Goal: Task Accomplishment & Management: Complete application form

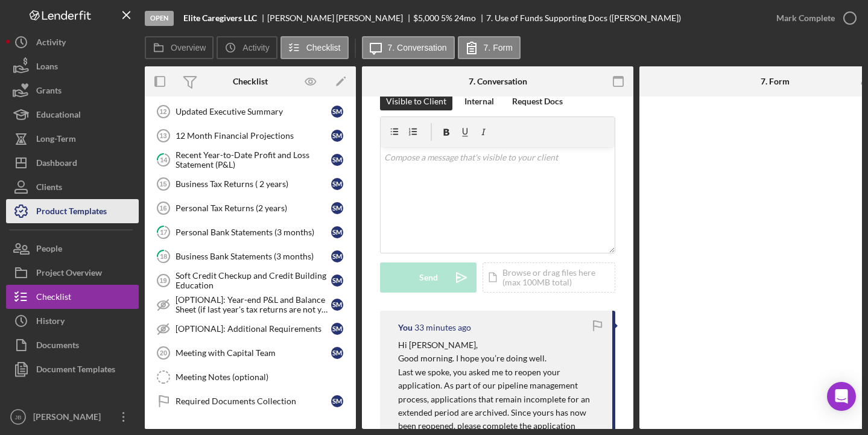
scroll to position [188, 0]
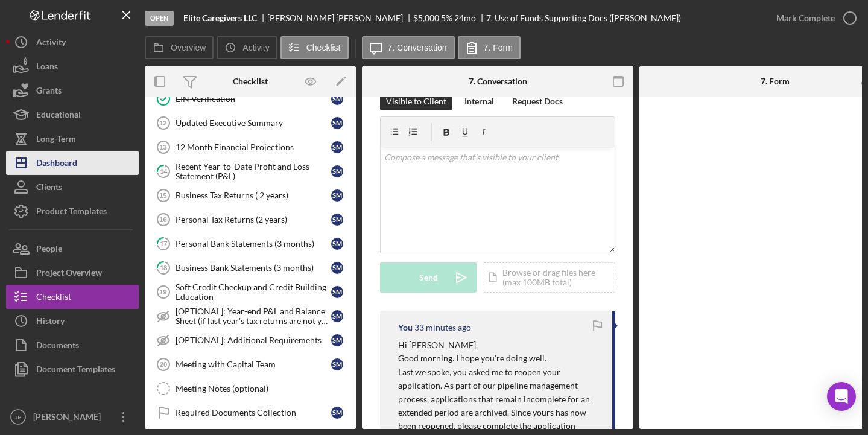
click at [76, 169] on div "Dashboard" at bounding box center [56, 164] width 41 height 27
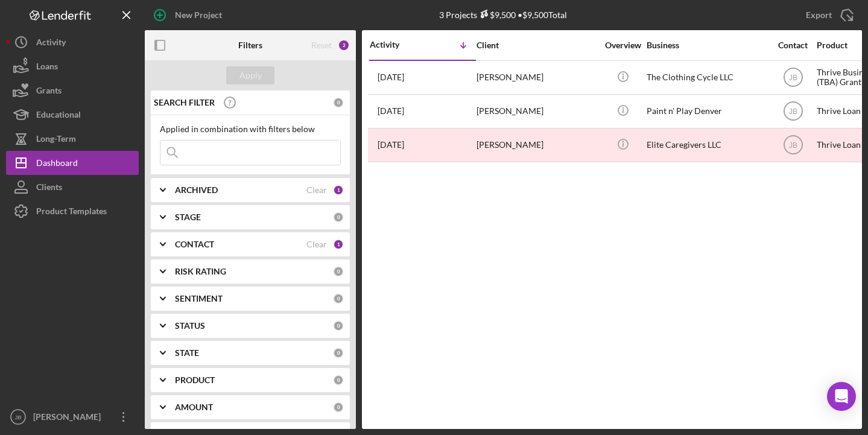
click at [212, 242] on b "CONTACT" at bounding box center [194, 244] width 39 height 10
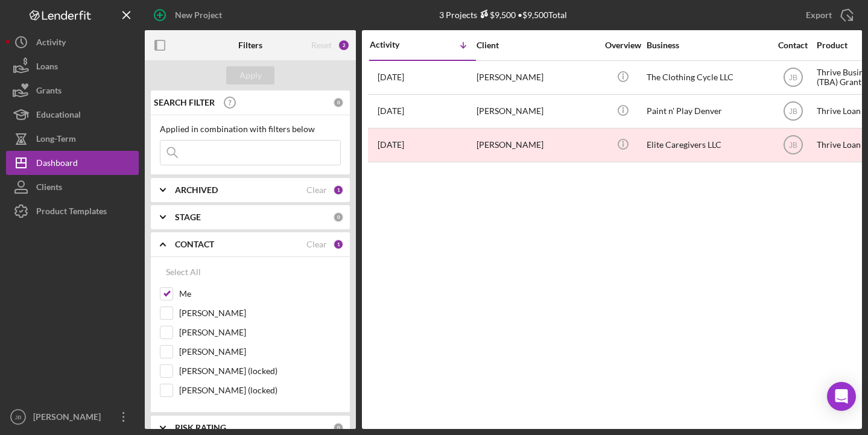
click at [183, 245] on b "CONTACT" at bounding box center [194, 244] width 39 height 10
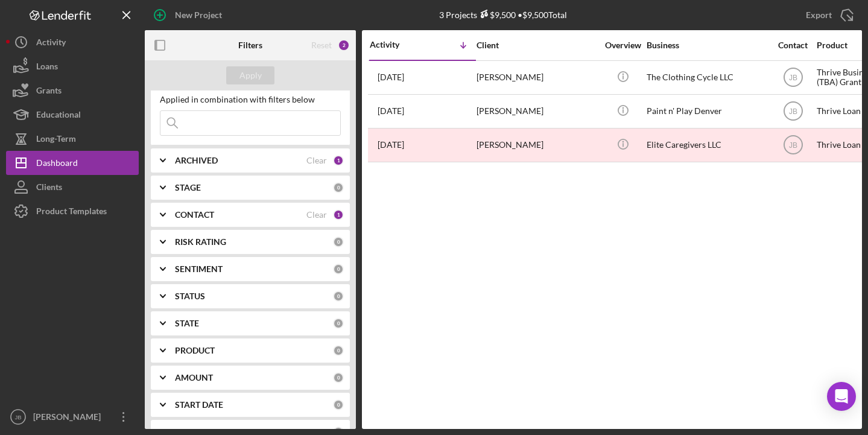
scroll to position [42, 0]
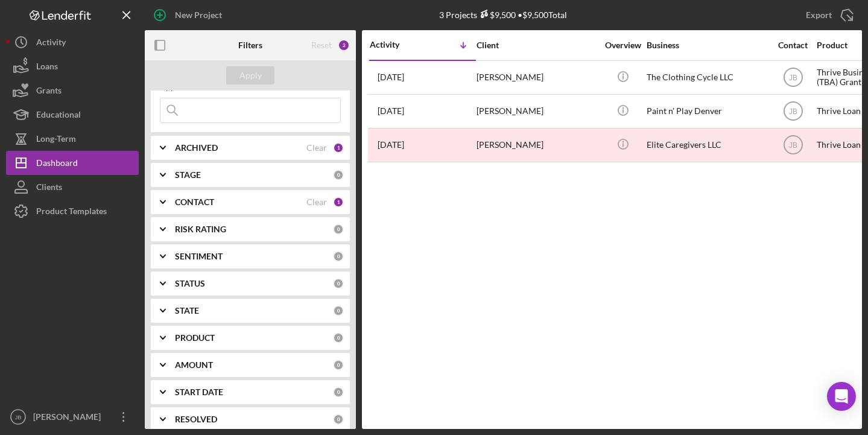
click at [212, 233] on b "RISK RATING" at bounding box center [200, 229] width 51 height 10
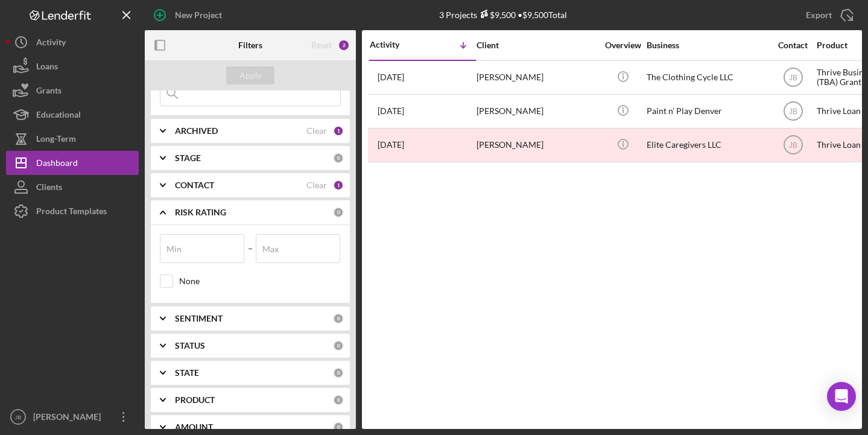
scroll to position [60, 0]
click at [203, 210] on b "RISK RATING" at bounding box center [200, 212] width 51 height 10
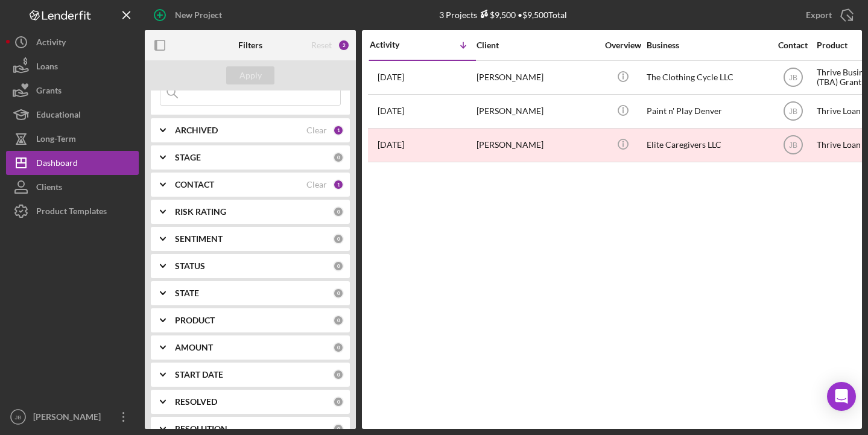
scroll to position [72, 0]
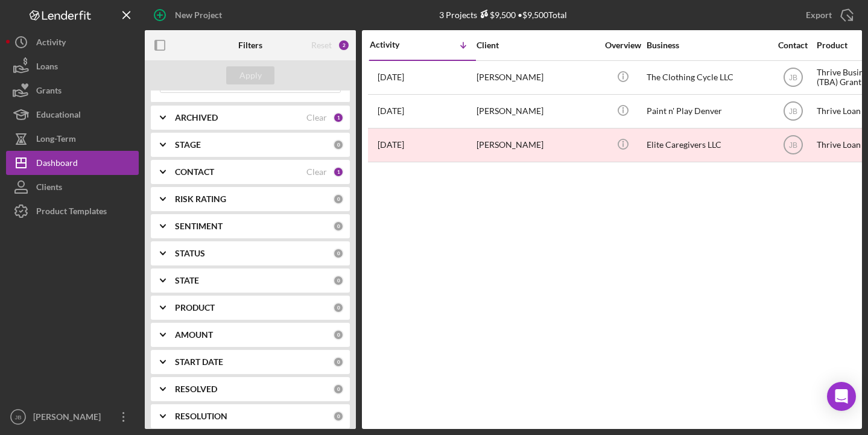
click at [211, 279] on div "STATE" at bounding box center [254, 281] width 158 height 10
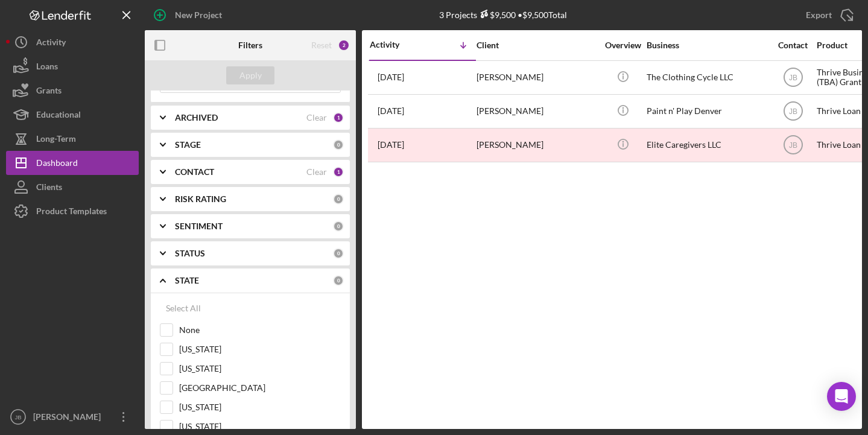
scroll to position [75, 0]
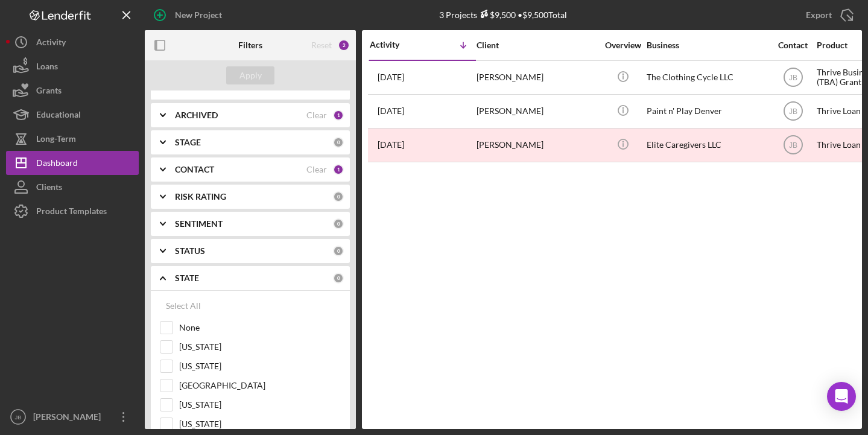
click at [221, 144] on div "STAGE" at bounding box center [254, 142] width 158 height 10
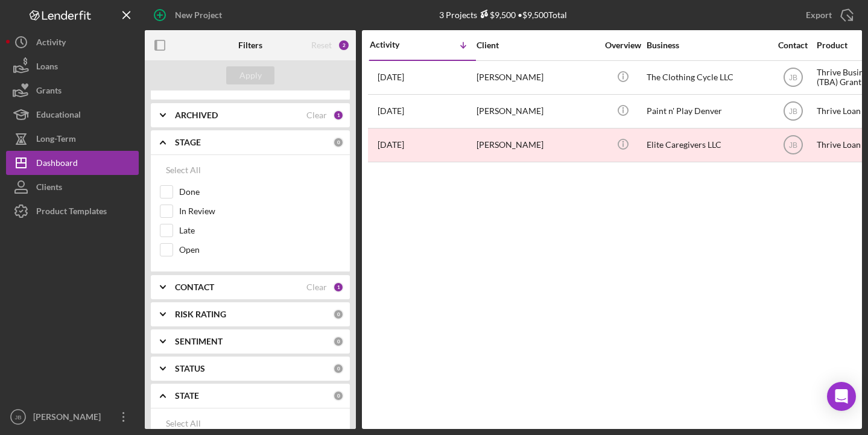
click at [172, 140] on icon "Icon/Expander" at bounding box center [163, 142] width 30 height 30
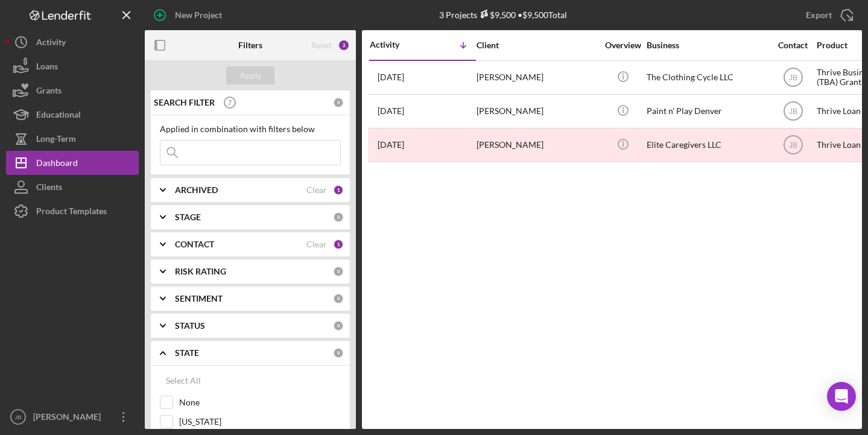
scroll to position [2, 0]
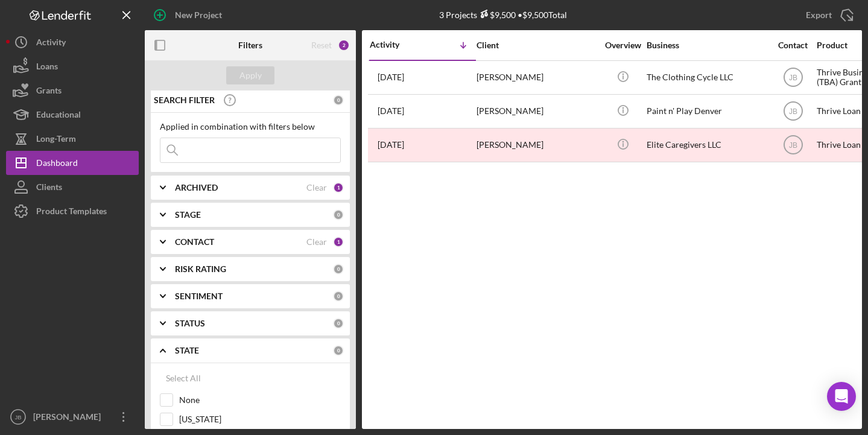
click at [172, 353] on icon "Icon/Expander" at bounding box center [163, 350] width 30 height 30
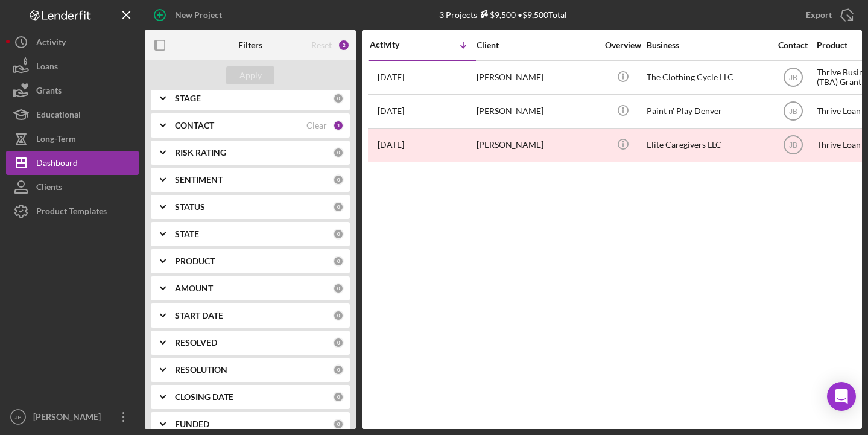
scroll to position [162, 0]
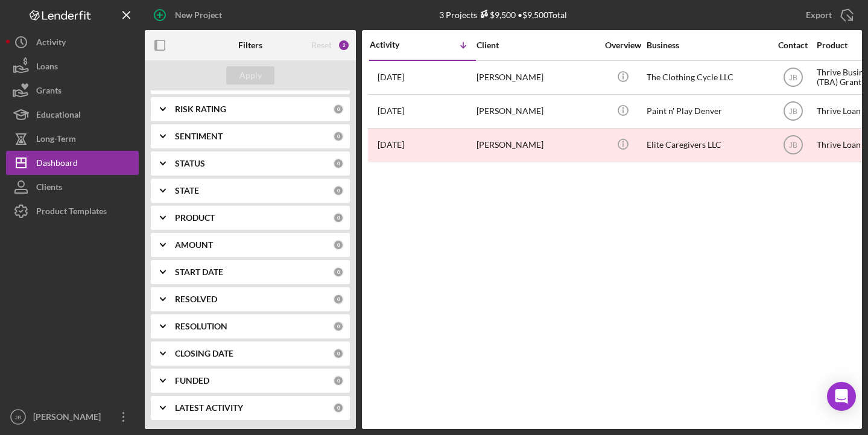
click at [201, 218] on b "PRODUCT" at bounding box center [195, 218] width 40 height 10
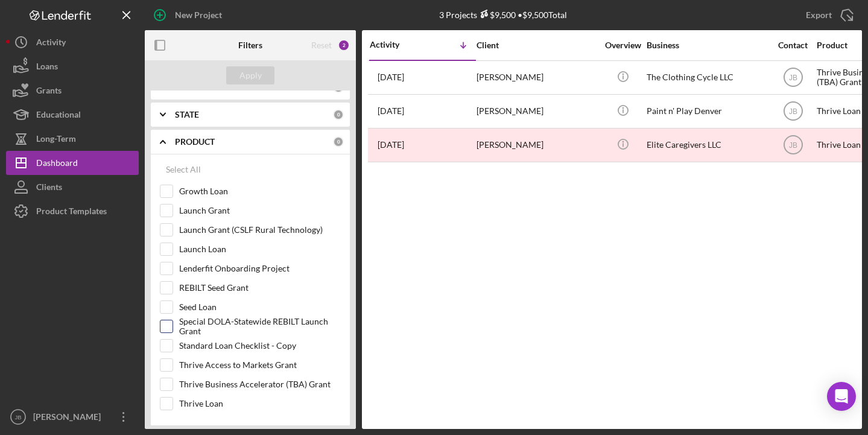
scroll to position [238, 0]
click at [165, 196] on input "Growth Loan" at bounding box center [166, 192] width 12 height 12
click at [165, 195] on input "Growth Loan" at bounding box center [166, 192] width 12 height 12
click at [189, 172] on div "Select All" at bounding box center [183, 170] width 35 height 24
checkbox input "true"
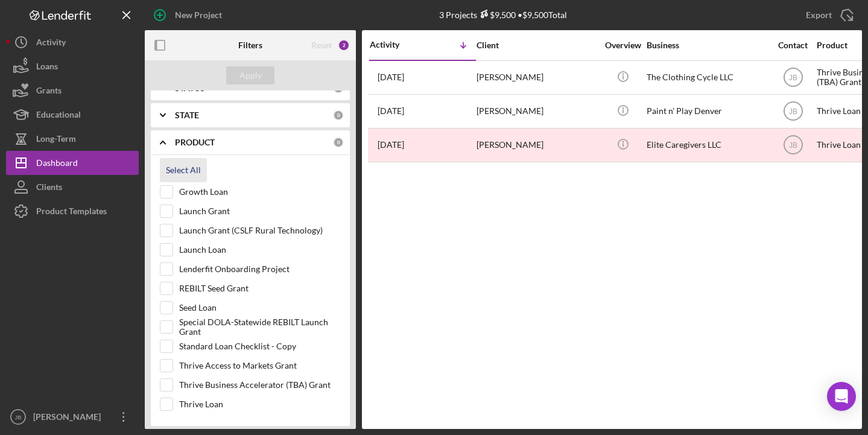
checkbox input "true"
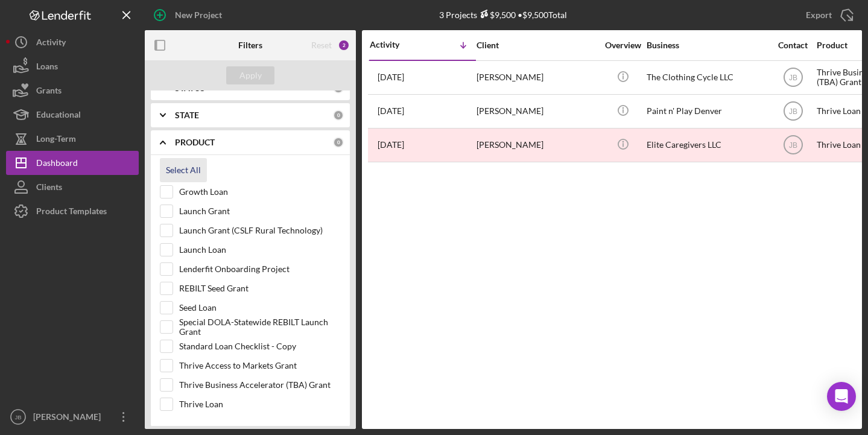
checkbox input "true"
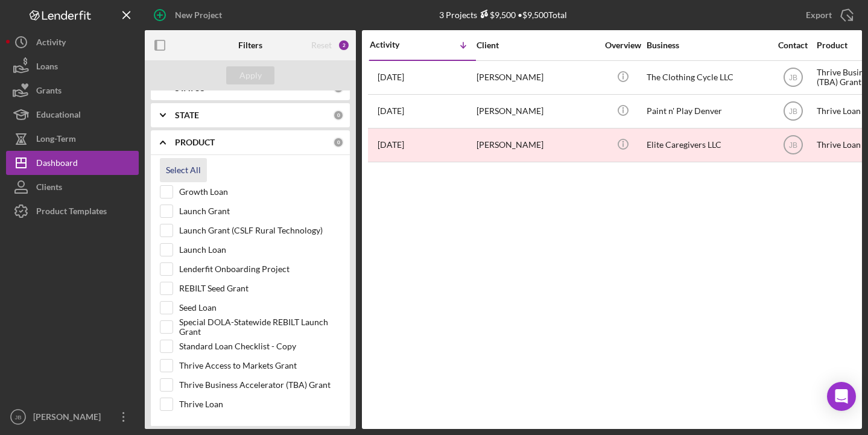
checkbox input "true"
click at [249, 80] on div "Apply" at bounding box center [250, 75] width 22 height 18
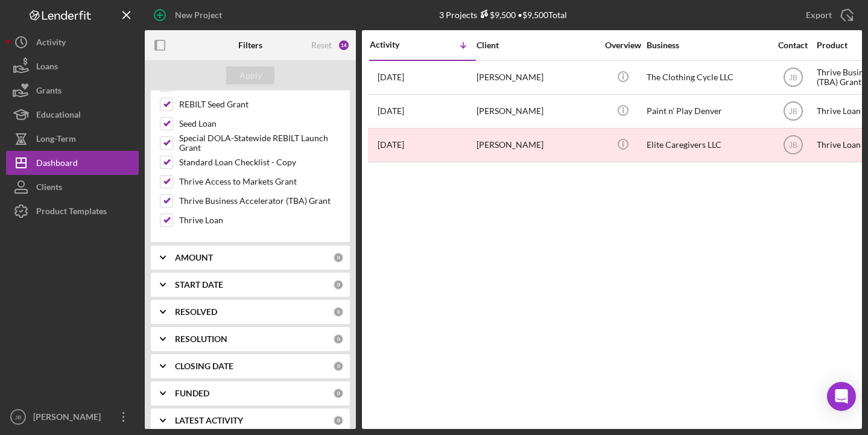
scroll to position [434, 0]
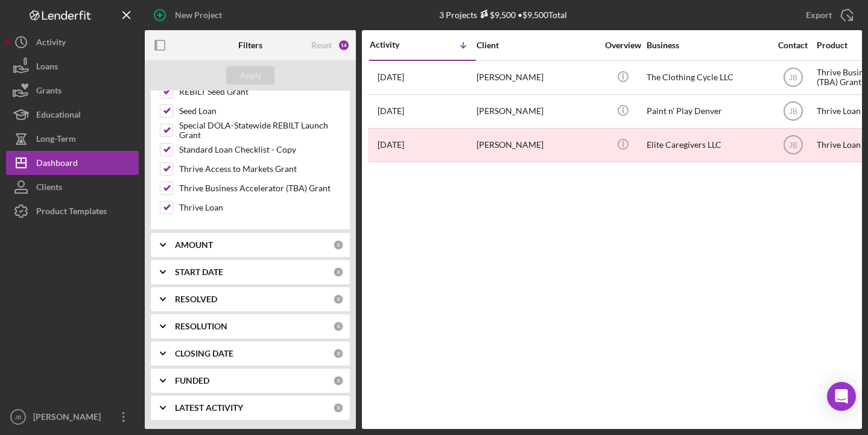
click at [457, 314] on div "Activity Icon/Table Sort Arrow Client Overview Business Contact Product Categor…" at bounding box center [612, 229] width 500 height 399
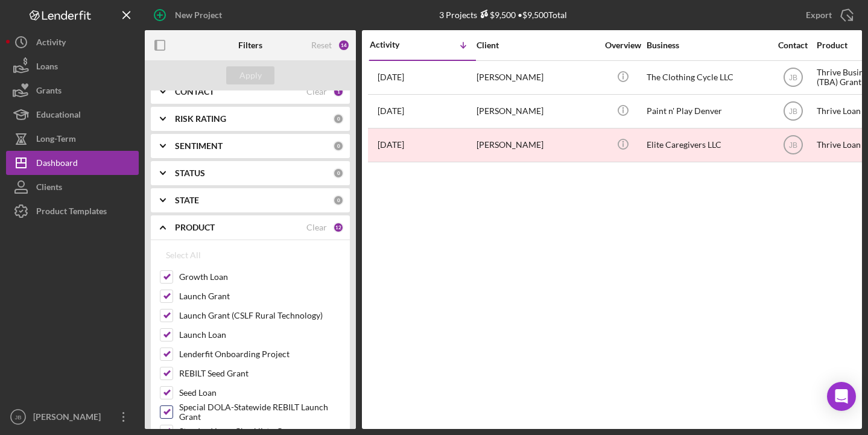
scroll to position [0, 0]
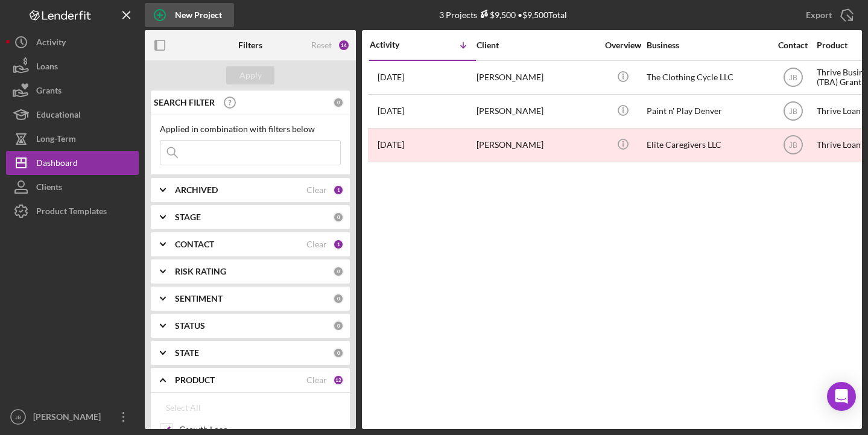
click at [170, 12] on icon "button" at bounding box center [160, 15] width 30 height 30
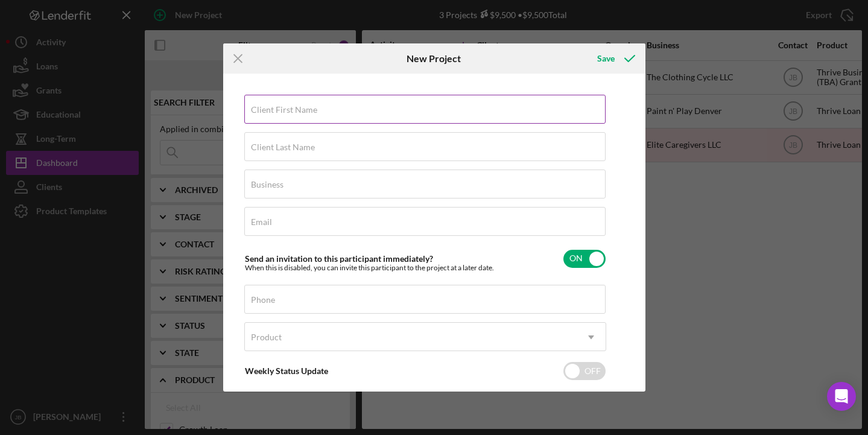
click at [321, 112] on input "Client First Name" at bounding box center [424, 109] width 361 height 29
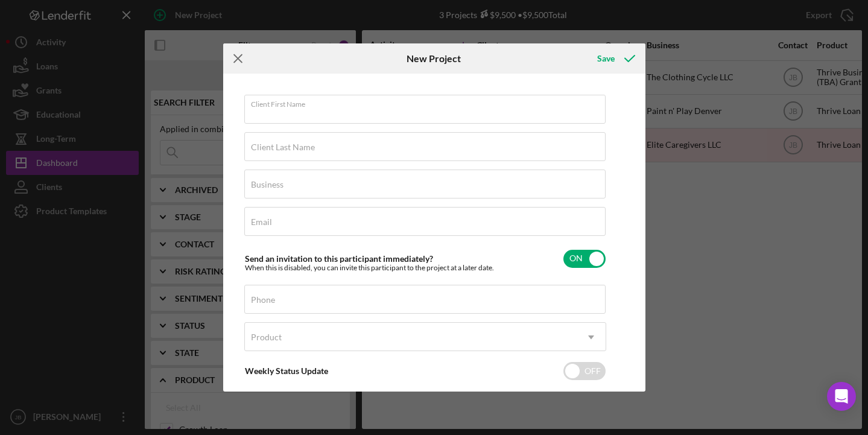
click at [239, 57] on line at bounding box center [238, 59] width 8 height 8
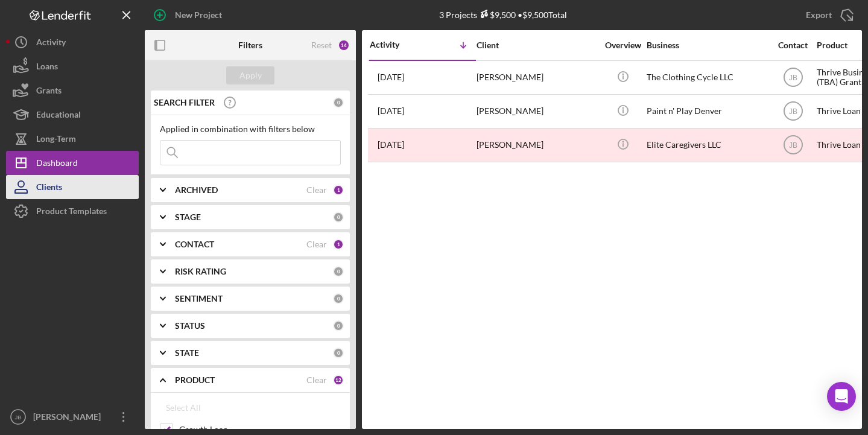
click at [66, 181] on button "Clients" at bounding box center [72, 187] width 133 height 24
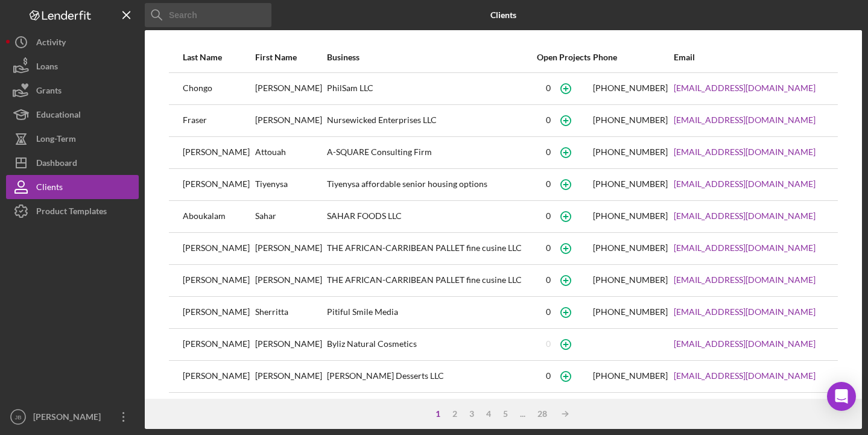
click at [228, 17] on input at bounding box center [208, 15] width 127 height 24
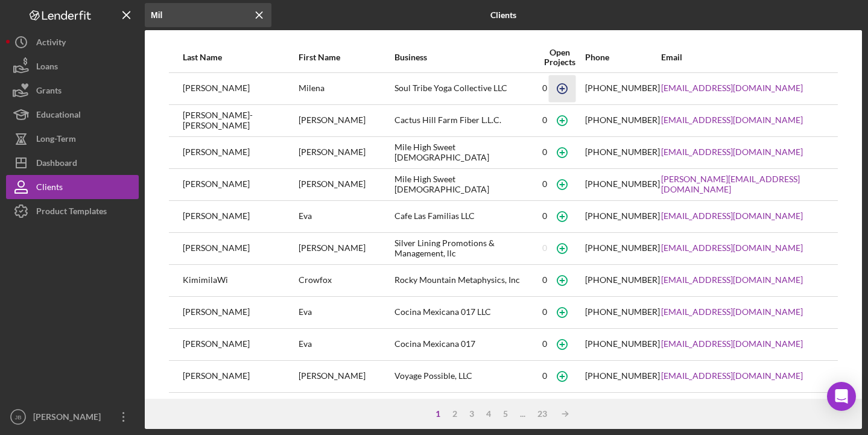
type input "Mil"
click at [549, 91] on icon "button" at bounding box center [562, 88] width 27 height 27
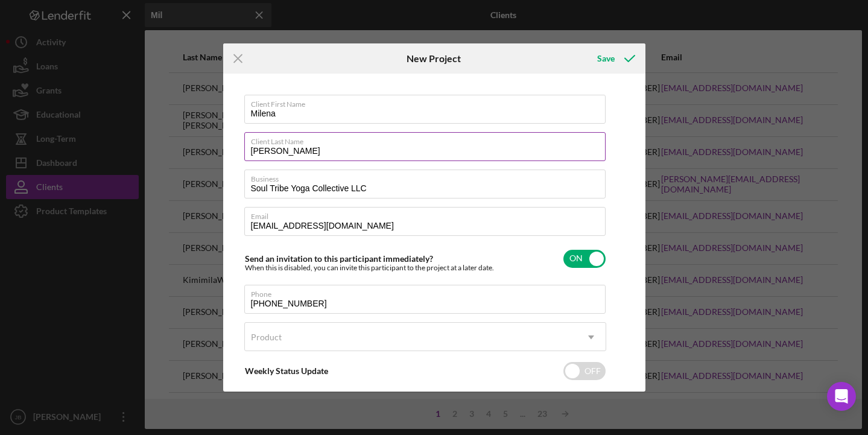
scroll to position [63, 0]
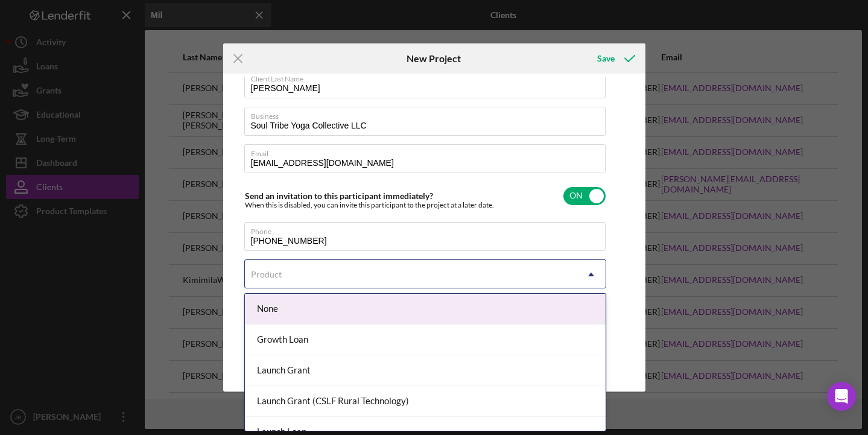
click at [585, 274] on icon "Icon/Dropdown Arrow" at bounding box center [590, 274] width 29 height 29
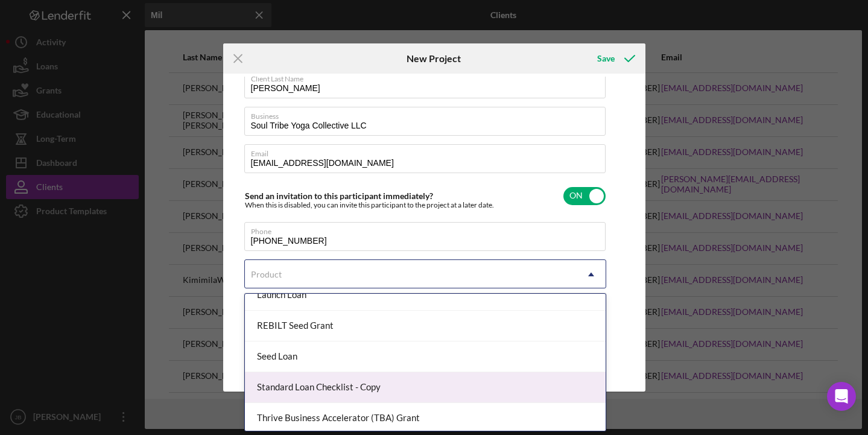
scroll to position [171, 0]
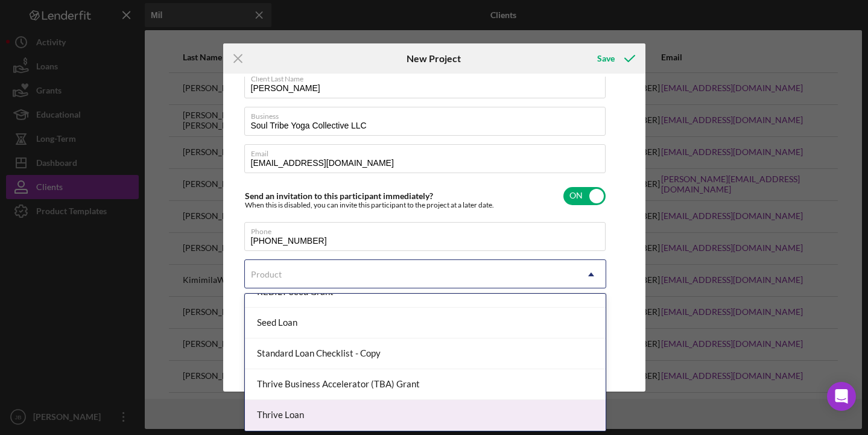
click at [453, 411] on div "Thrive Loan" at bounding box center [425, 415] width 361 height 31
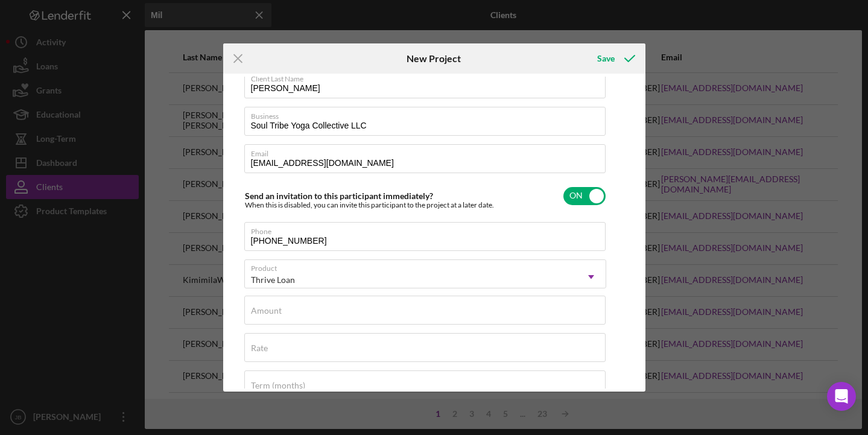
checkbox input "true"
type input "5.000%"
type input "30"
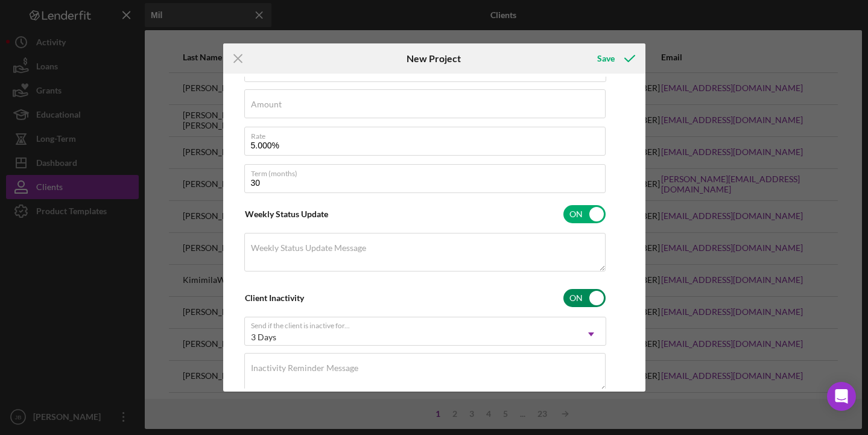
scroll to position [219, 0]
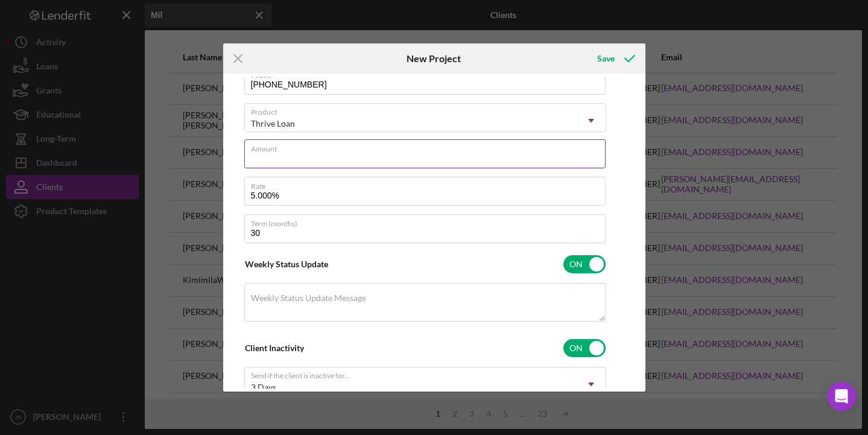
click at [371, 152] on div "Amount" at bounding box center [425, 154] width 362 height 30
type input "$6"
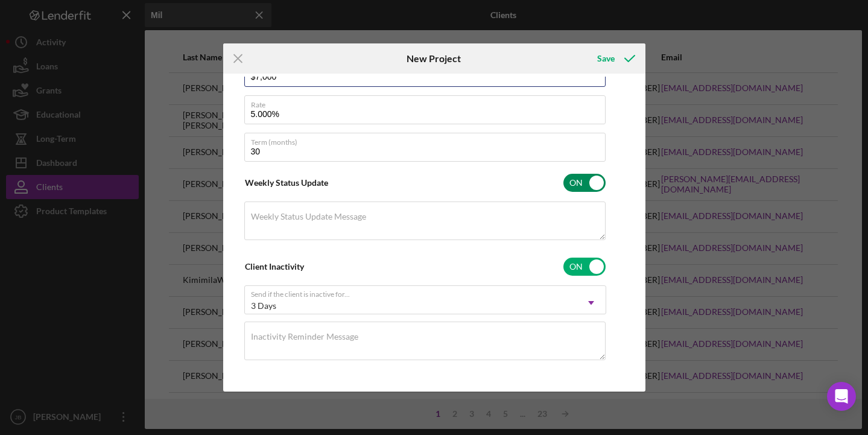
scroll to position [304, 0]
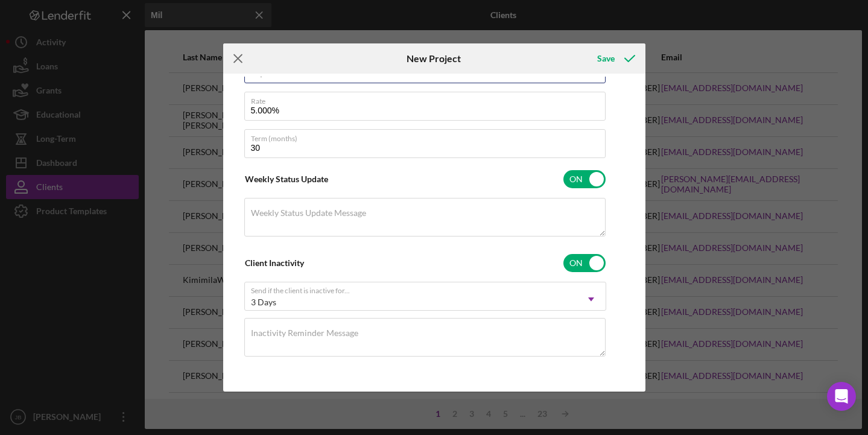
type input "$7,000"
click at [237, 54] on icon "Icon/Menu Close" at bounding box center [238, 58] width 30 height 30
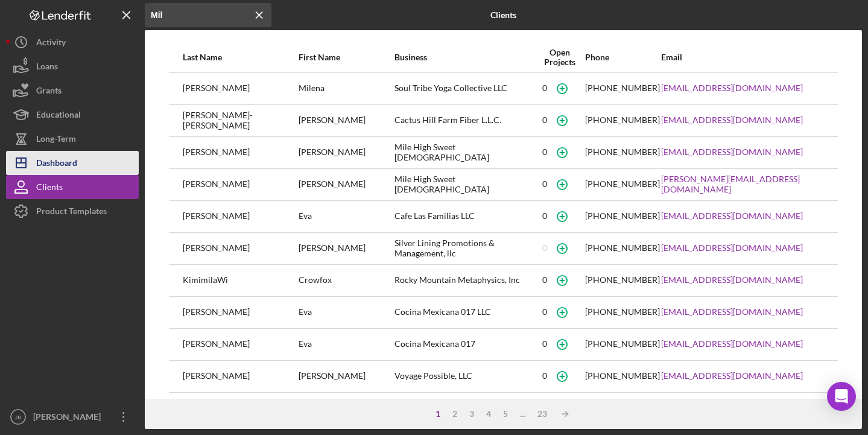
click at [77, 163] on div "Dashboard" at bounding box center [56, 164] width 41 height 27
